Goal: Task Accomplishment & Management: Use online tool/utility

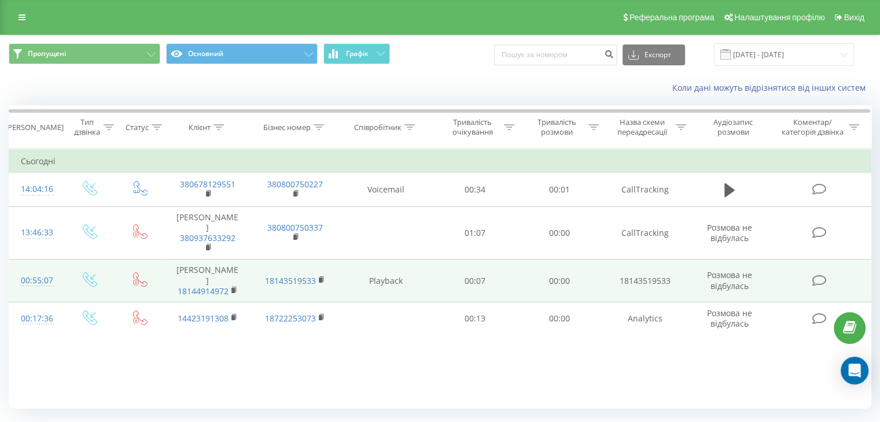
click at [39, 270] on div "00:55:07" at bounding box center [36, 281] width 31 height 23
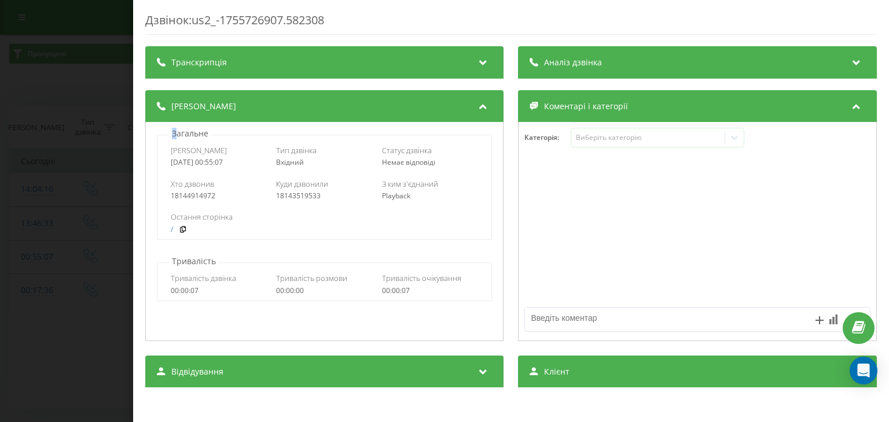
click at [175, 130] on p "Загальне" at bounding box center [190, 134] width 42 height 12
drag, startPoint x: 167, startPoint y: 181, endPoint x: 204, endPoint y: 183, distance: 36.5
click at [204, 183] on div "Хто дзвонив 18144914972 Куди дзвонили 18143519533 З ким з'єднаний Playback" at bounding box center [324, 190] width 334 height 34
drag, startPoint x: 174, startPoint y: 216, endPoint x: 174, endPoint y: 230, distance: 13.9
click at [174, 230] on div "Остання сторінка /" at bounding box center [324, 223] width 307 height 22
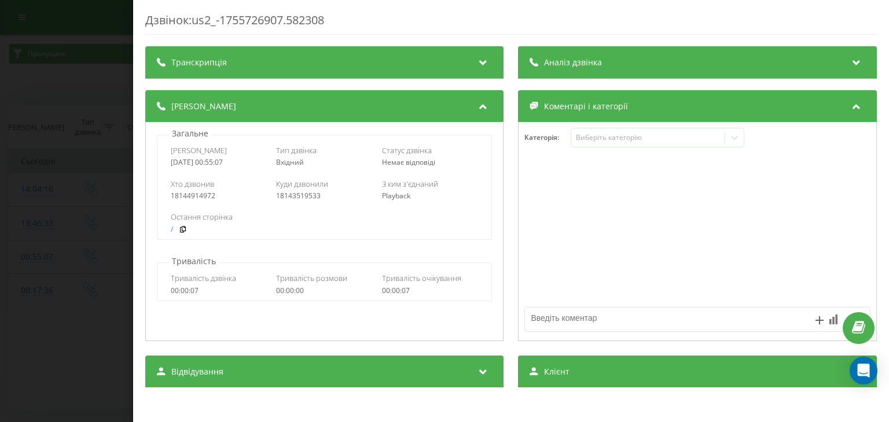
click at [201, 230] on div "/" at bounding box center [324, 230] width 307 height 9
drag, startPoint x: 171, startPoint y: 217, endPoint x: 174, endPoint y: 236, distance: 19.4
click at [174, 236] on div "Остання сторінка /" at bounding box center [324, 223] width 334 height 34
click at [285, 177] on div "Хто дзвонив 18144914972 Куди дзвонили 18143519533 З ким з'єднаний Playback" at bounding box center [324, 190] width 334 height 34
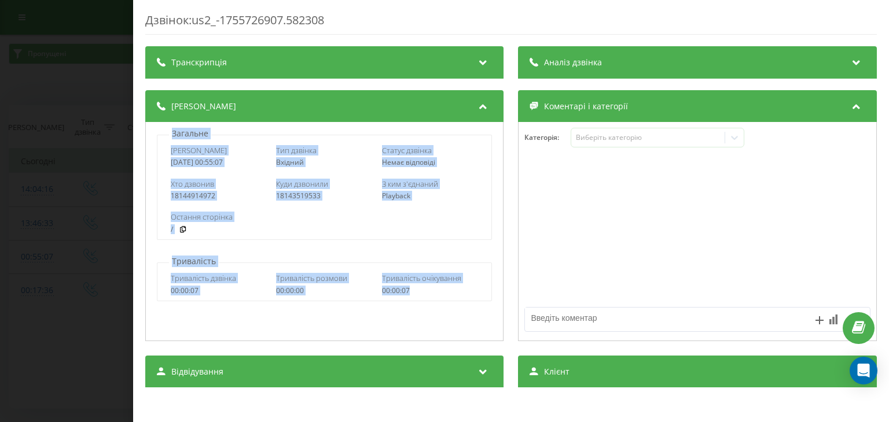
drag, startPoint x: 211, startPoint y: 141, endPoint x: 421, endPoint y: 297, distance: 261.4
click at [421, 297] on div "Загальне Дата дзвінка [DATE] 00:55:07 Тип дзвінка Вхідний Статус дзвінка Немає …" at bounding box center [324, 231] width 358 height 219
copy div "Загальне Дата дзвінка [DATE] 00:55:07 Тип дзвінка Вхідний Статус дзвінка Немає …"
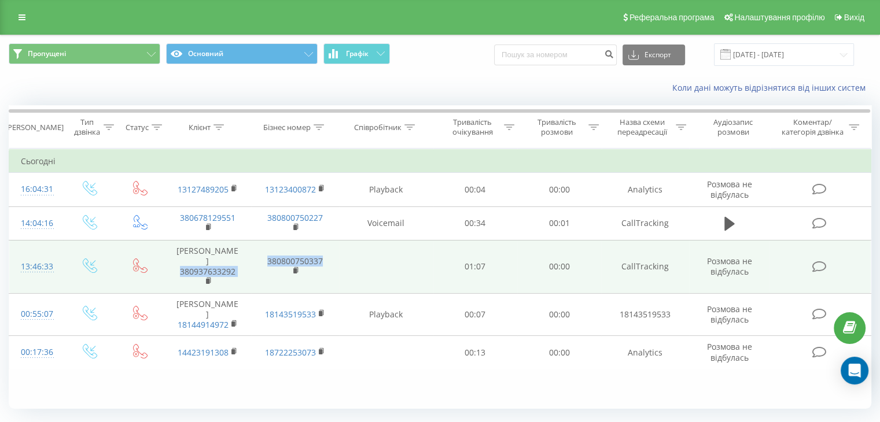
drag, startPoint x: 188, startPoint y: 262, endPoint x: 259, endPoint y: 260, distance: 70.6
click at [281, 262] on tr "13:46:33 Гудімов Андрій 380937633292 380800750337 01:07 00:00 CallTracking Розм…" at bounding box center [440, 266] width 862 height 53
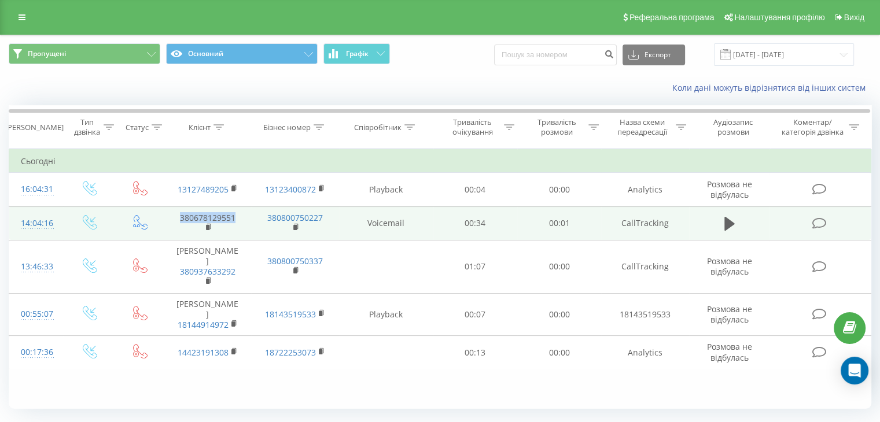
drag, startPoint x: 162, startPoint y: 215, endPoint x: 233, endPoint y: 218, distance: 71.2
click at [233, 218] on tr "14:04:16 380678129551 380800750227 Voicemail 00:34 00:01 CallTracking" at bounding box center [440, 224] width 862 height 34
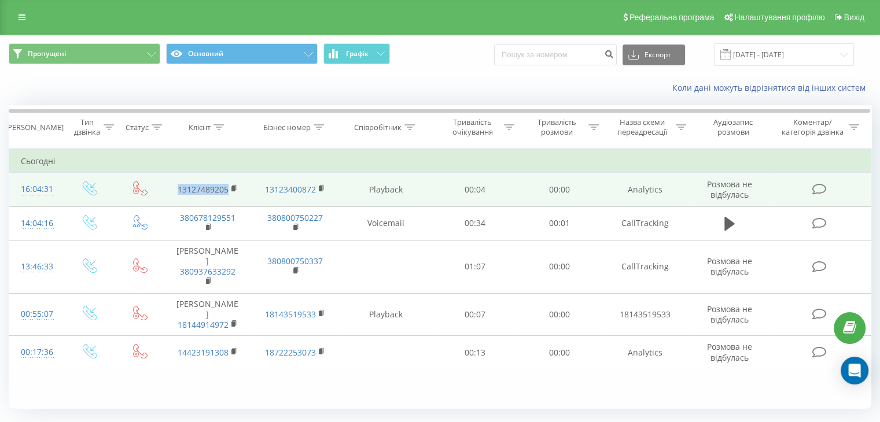
drag, startPoint x: 177, startPoint y: 183, endPoint x: 229, endPoint y: 185, distance: 51.5
click at [229, 185] on tr "16:04:31 13127489205 13123400872 Playback 00:04 00:00 Analytics Розмова не відб…" at bounding box center [440, 190] width 862 height 34
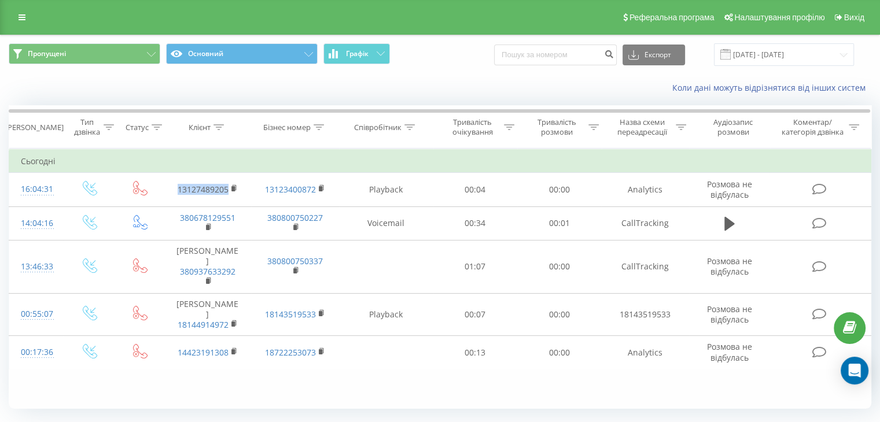
copy link "13127489205"
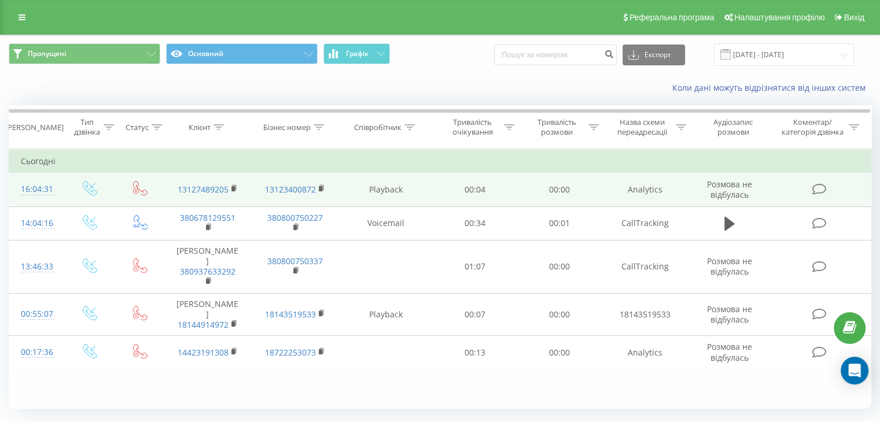
click at [39, 187] on div "16:04:31" at bounding box center [36, 189] width 31 height 23
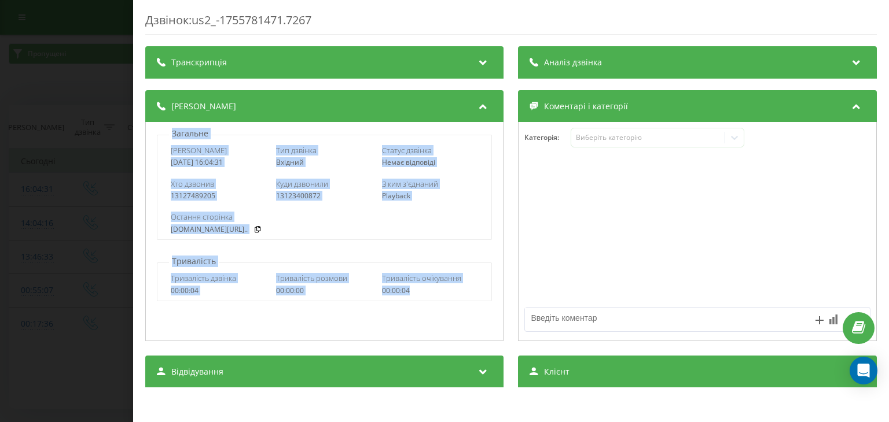
drag, startPoint x: 156, startPoint y: 135, endPoint x: 420, endPoint y: 288, distance: 304.4
click at [420, 288] on div "Загальне Дата дзвінка 2025-08-21 16:04:31 Тип дзвінка Вхідний Статус дзвінка Не…" at bounding box center [324, 231] width 358 height 219
copy div "Загальне Дата дзвінка 2025-08-21 16:04:31 Тип дзвінка Вхідний Статус дзвінка Не…"
click at [343, 237] on div "Остання сторінка wezom.com/blog/iphone-vs..." at bounding box center [324, 223] width 334 height 34
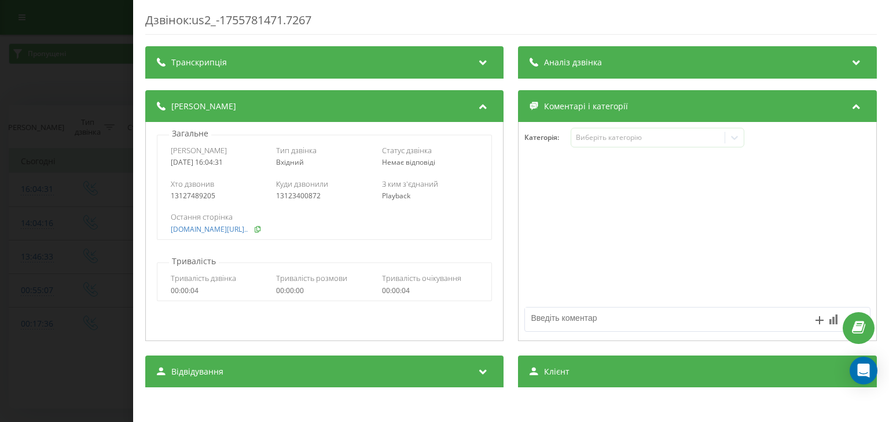
click at [262, 232] on icon at bounding box center [257, 229] width 8 height 7
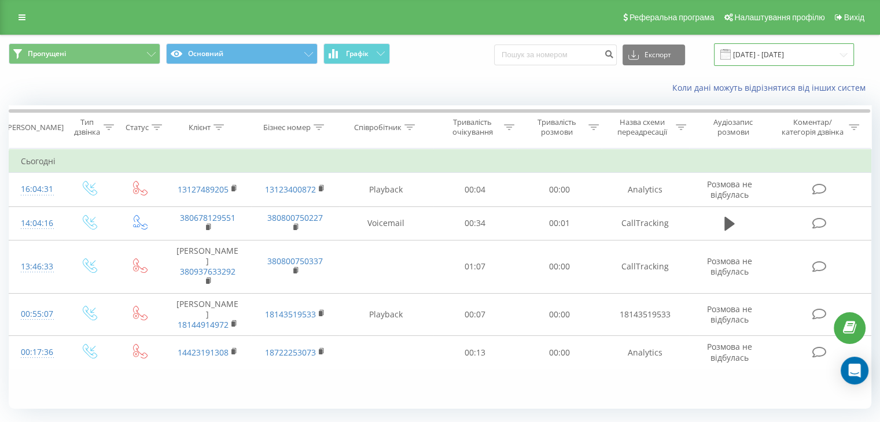
click at [762, 53] on input "[DATE] - [DATE]" at bounding box center [784, 54] width 140 height 23
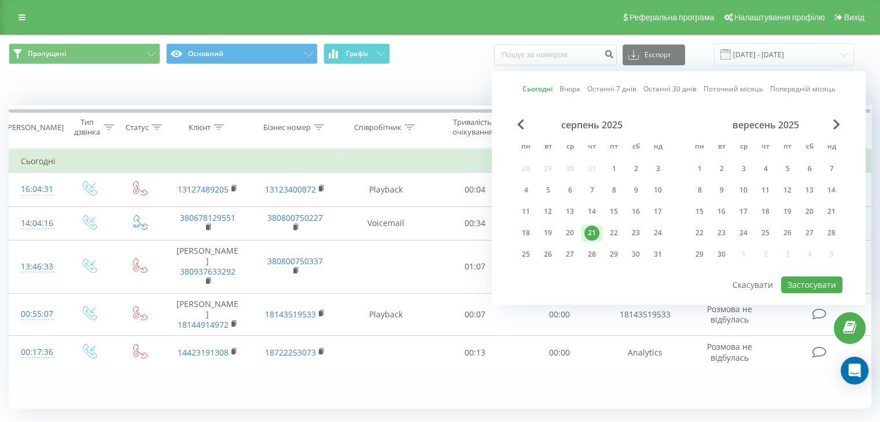
click at [594, 228] on div "21" at bounding box center [591, 233] width 15 height 15
click at [819, 281] on button "Застосувати" at bounding box center [811, 285] width 61 height 17
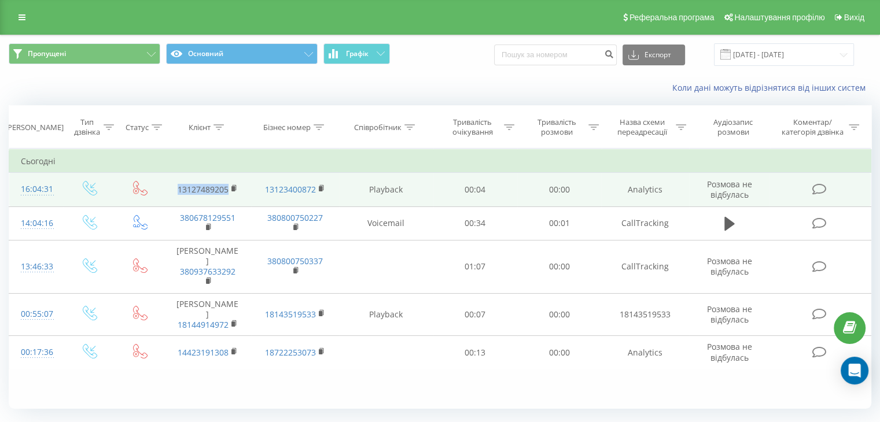
drag, startPoint x: 165, startPoint y: 186, endPoint x: 244, endPoint y: 186, distance: 79.3
click at [244, 186] on td "13127489205" at bounding box center [207, 190] width 87 height 34
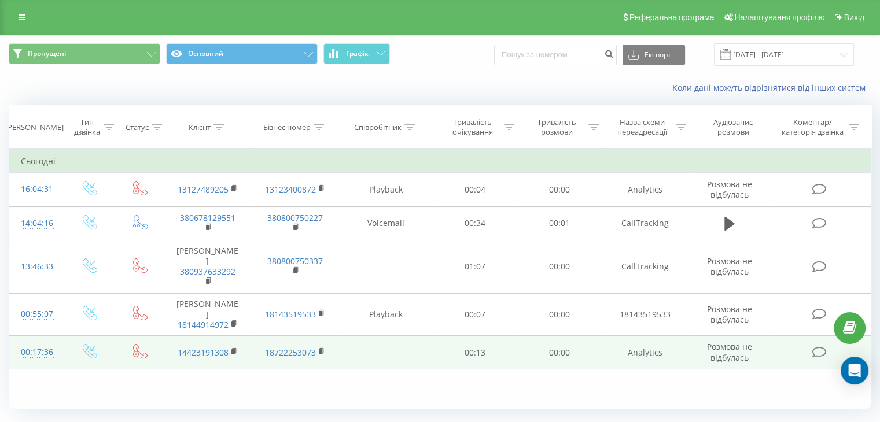
click at [350, 346] on td at bounding box center [386, 353] width 94 height 34
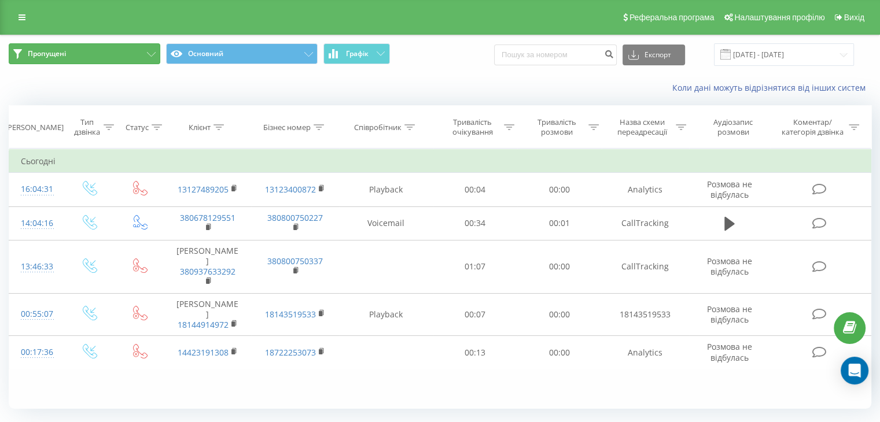
click at [86, 48] on button "Пропущені" at bounding box center [85, 53] width 152 height 21
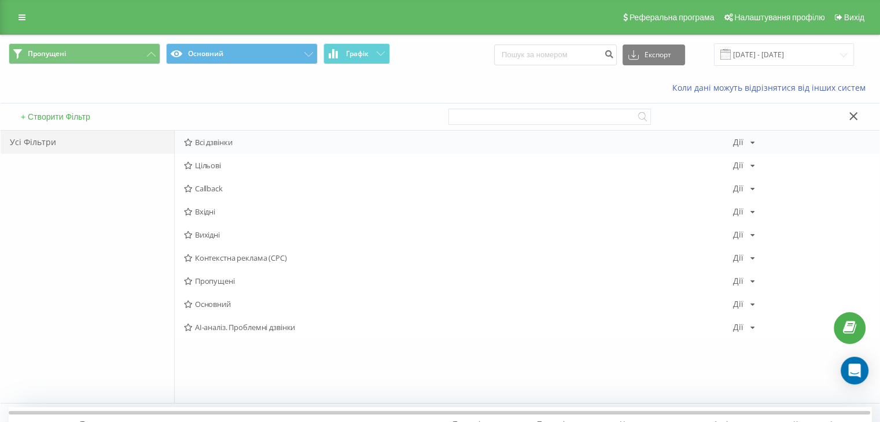
click at [220, 146] on span "Всі дзвінки" at bounding box center [458, 142] width 549 height 8
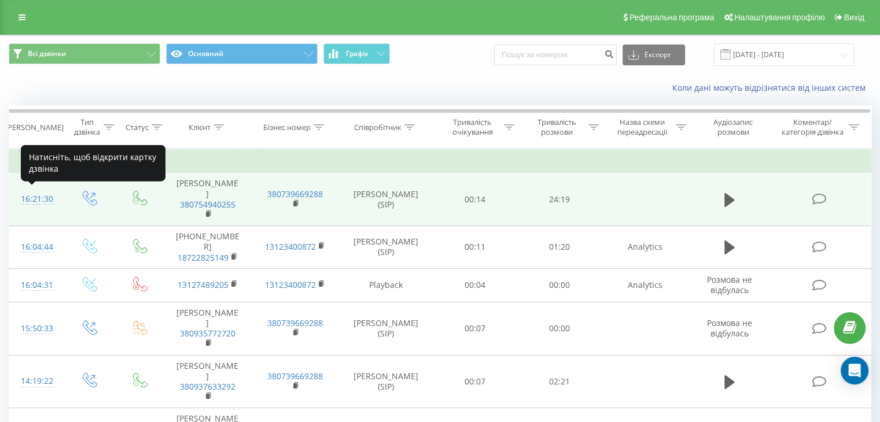
click at [35, 200] on div "16:21:30" at bounding box center [36, 199] width 31 height 23
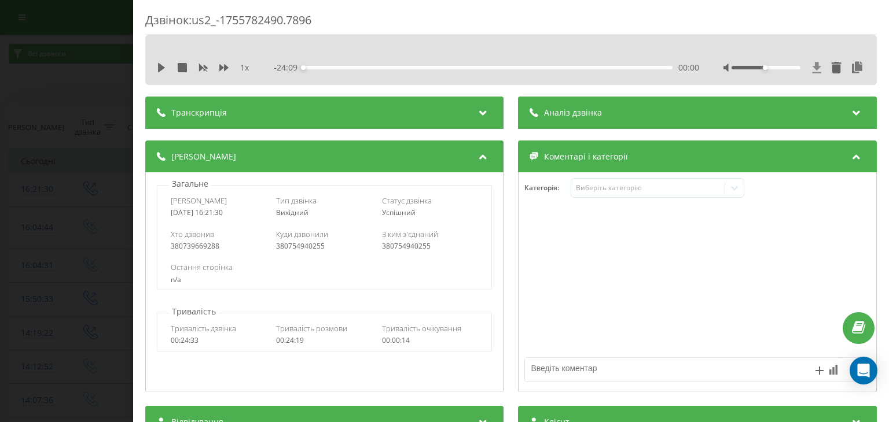
click at [812, 68] on icon at bounding box center [816, 67] width 9 height 11
